Goal: Task Accomplishment & Management: Manage account settings

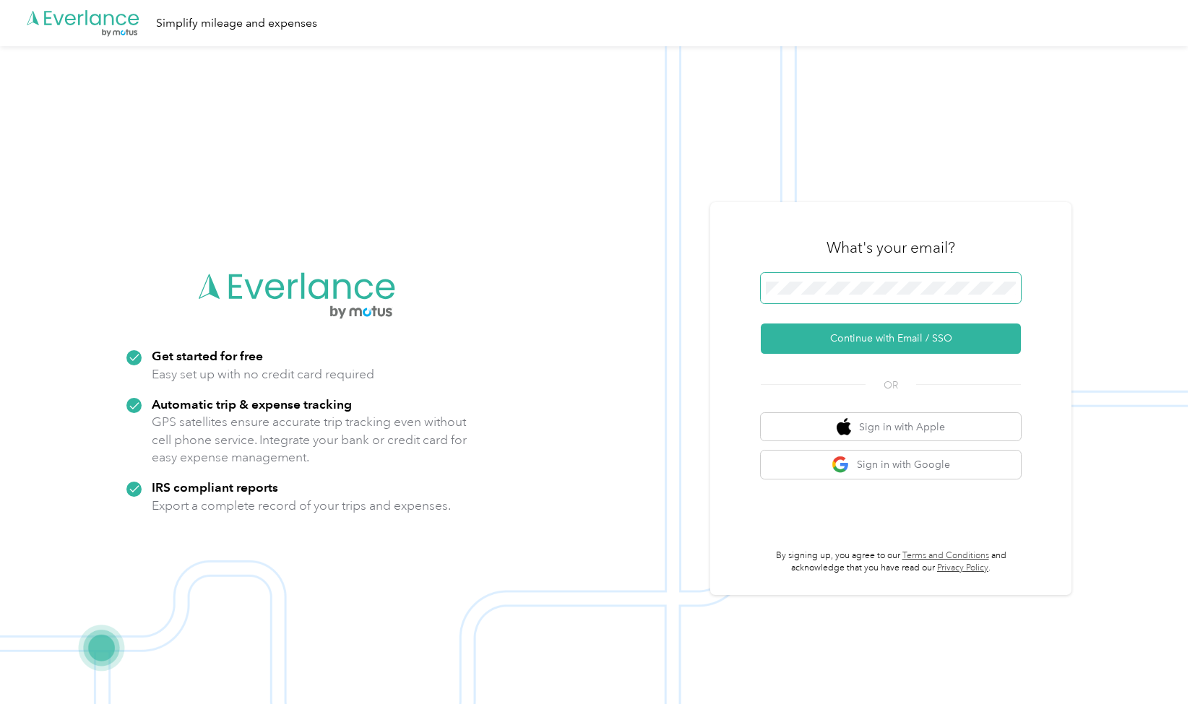
click at [838, 296] on span at bounding box center [891, 288] width 260 height 30
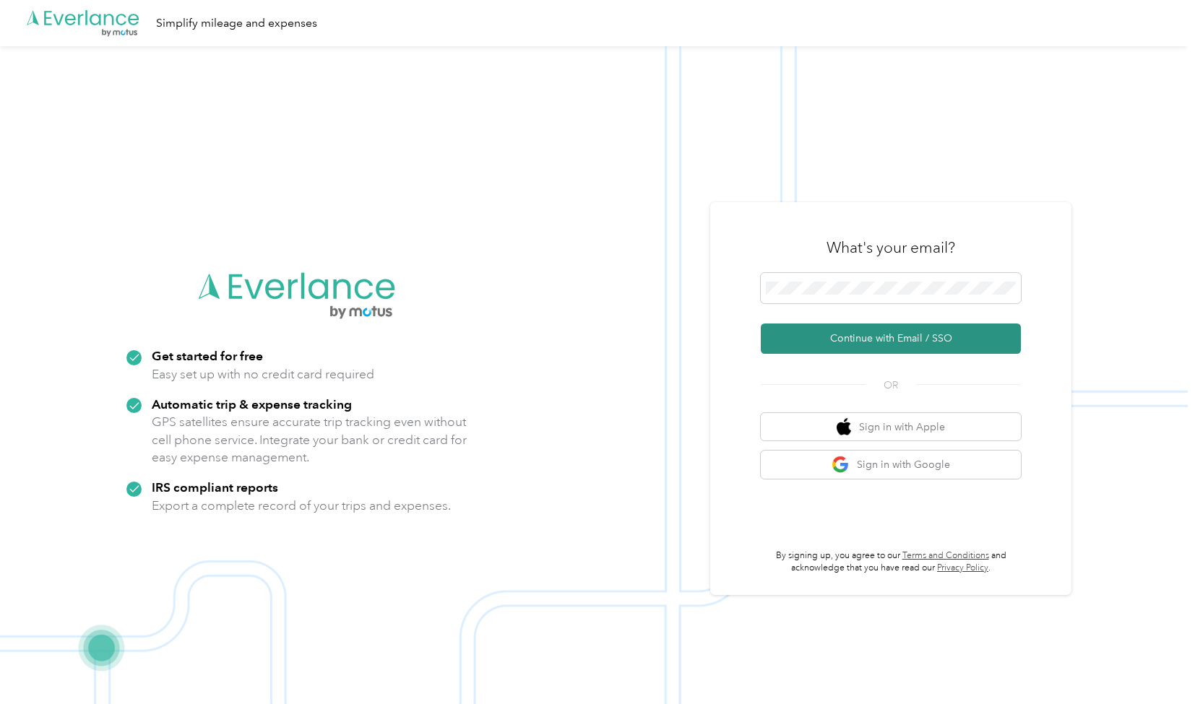
click at [878, 331] on button "Continue with Email / SSO" at bounding box center [891, 339] width 260 height 30
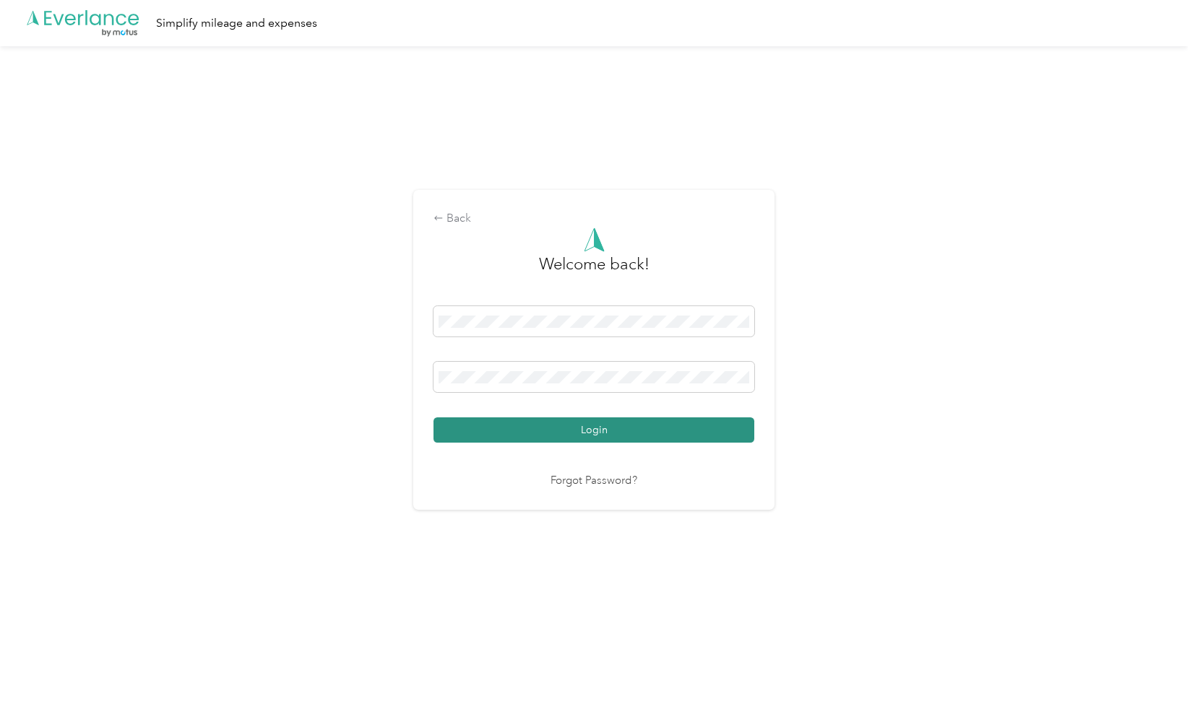
click at [622, 429] on button "Login" at bounding box center [593, 430] width 321 height 25
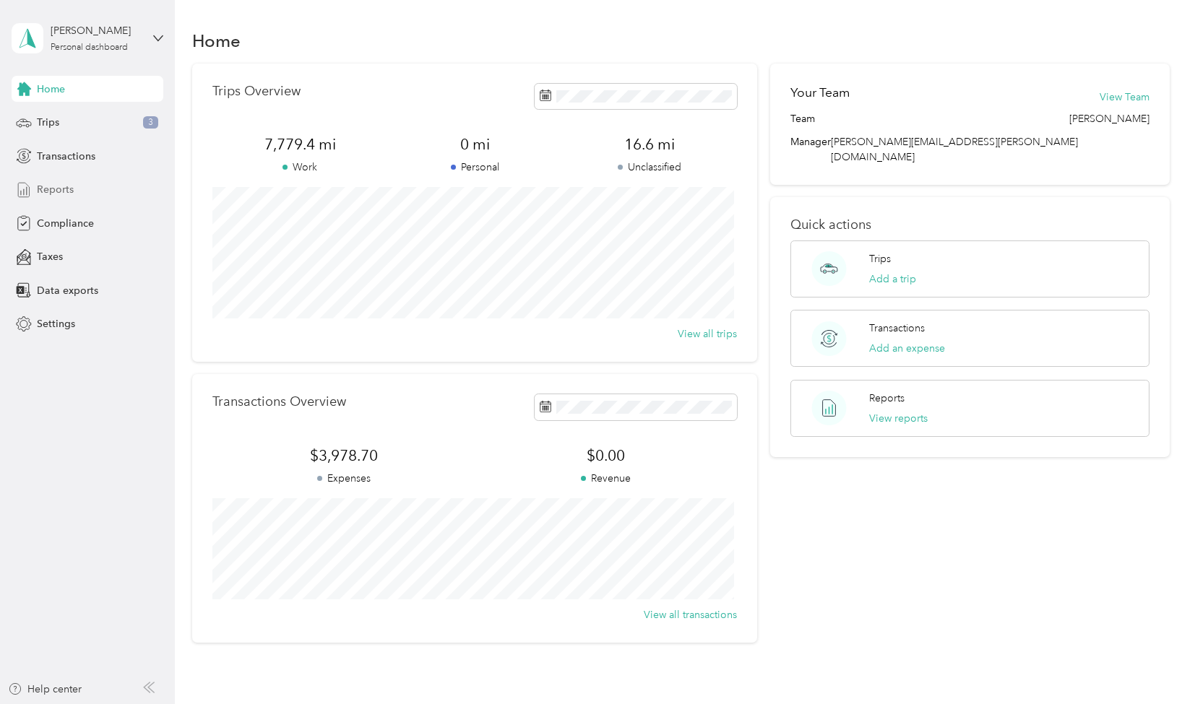
click at [61, 193] on span "Reports" at bounding box center [55, 189] width 37 height 15
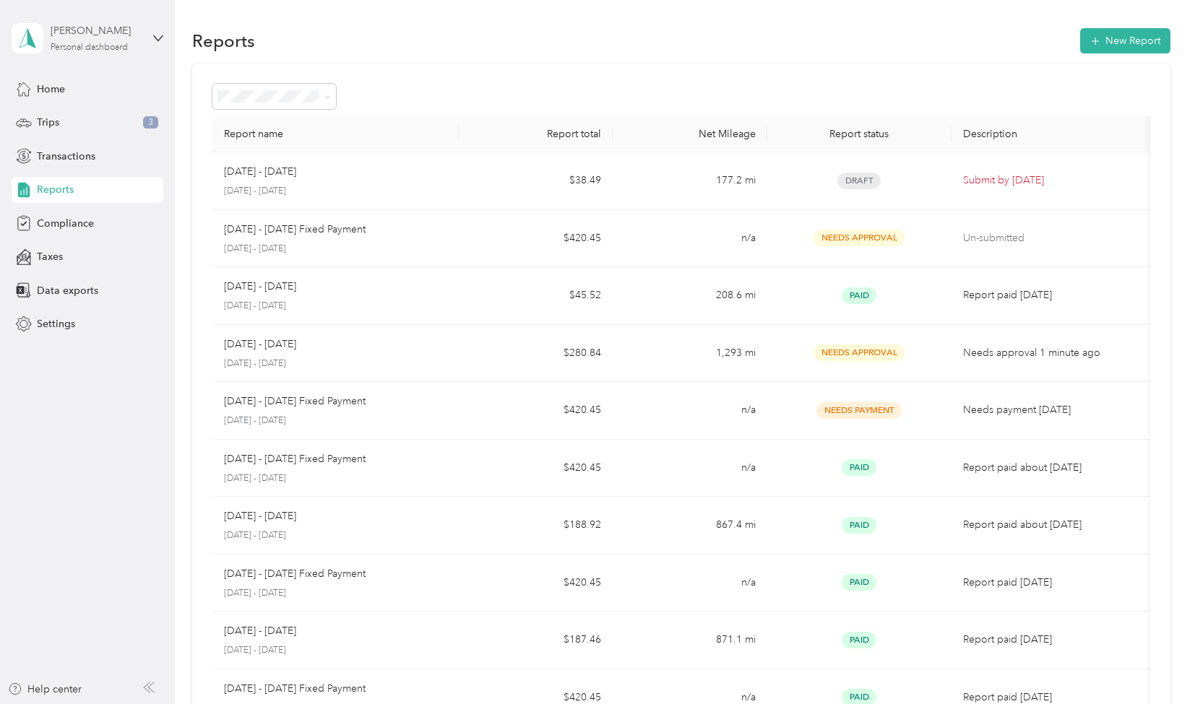
click at [126, 40] on div "[PERSON_NAME] Personal dashboard" at bounding box center [96, 37] width 90 height 29
click at [69, 122] on div "Log out" at bounding box center [164, 117] width 284 height 25
